Goal: Navigation & Orientation: Find specific page/section

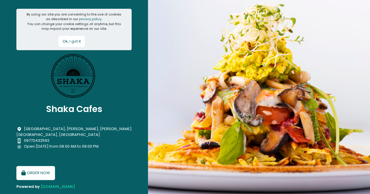
scroll to position [3, 0]
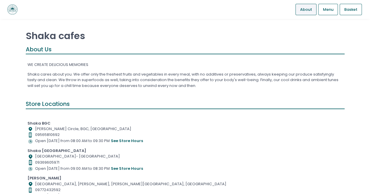
click at [304, 11] on span "About" at bounding box center [305, 10] width 12 height 6
click at [311, 13] on link "About" at bounding box center [305, 9] width 21 height 11
click at [326, 11] on span "Menu" at bounding box center [327, 10] width 11 height 6
